Goal: Navigation & Orientation: Find specific page/section

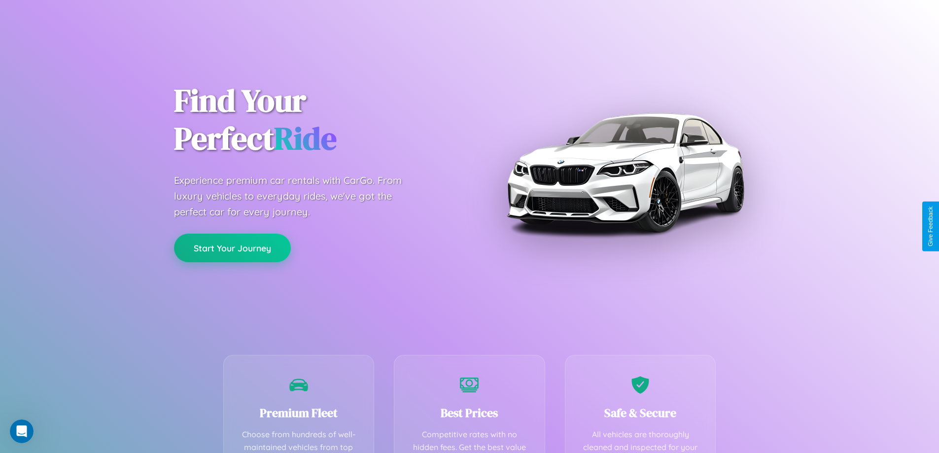
click at [232, 248] on button "Start Your Journey" at bounding box center [232, 248] width 117 height 29
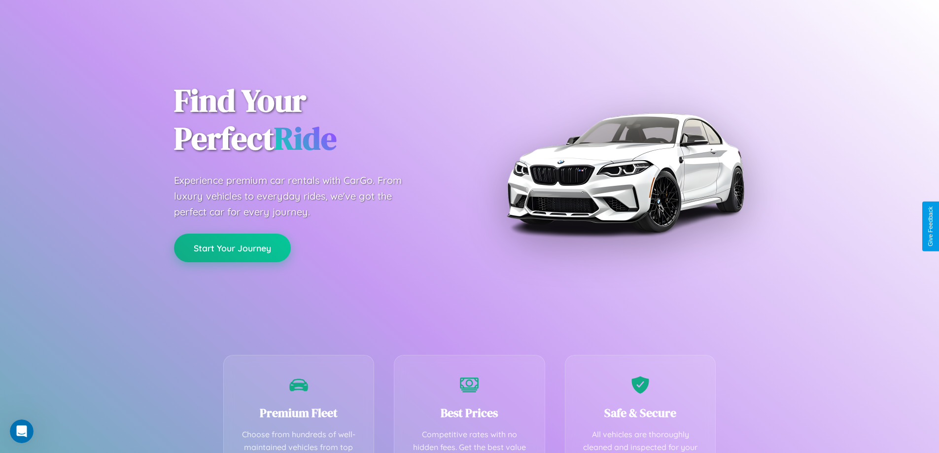
click at [232, 248] on button "Start Your Journey" at bounding box center [232, 248] width 117 height 29
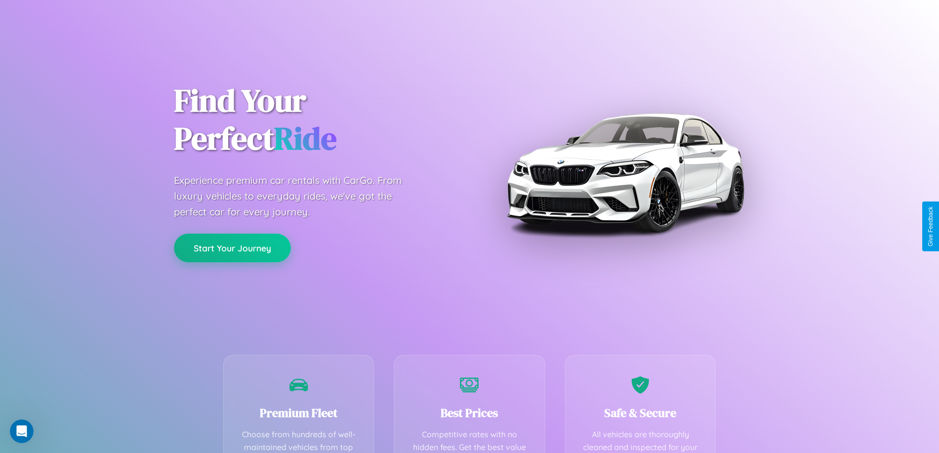
click at [232, 248] on button "Start Your Journey" at bounding box center [232, 248] width 117 height 29
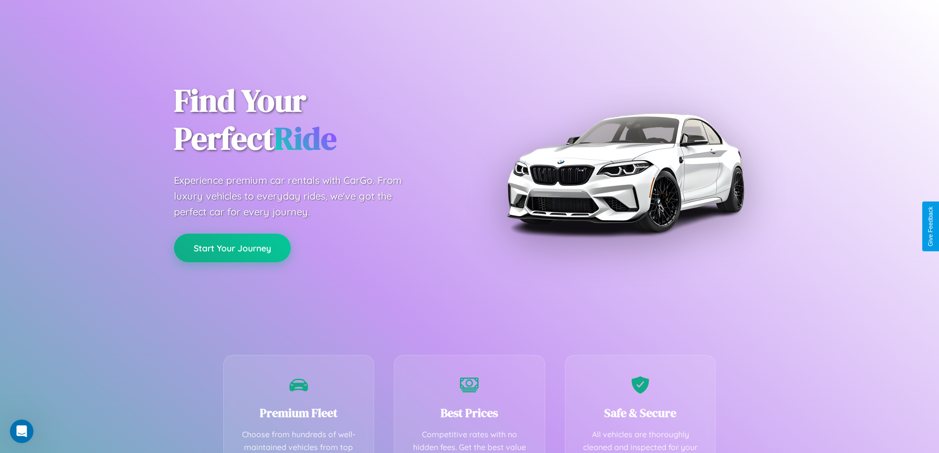
click at [232, 248] on button "Start Your Journey" at bounding box center [232, 248] width 117 height 29
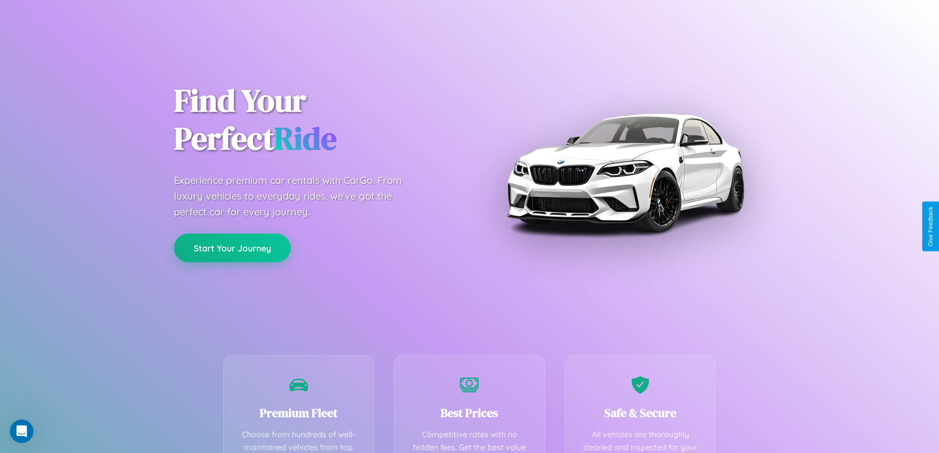
click at [232, 248] on button "Start Your Journey" at bounding box center [232, 248] width 117 height 29
